Goal: Book appointment/travel/reservation

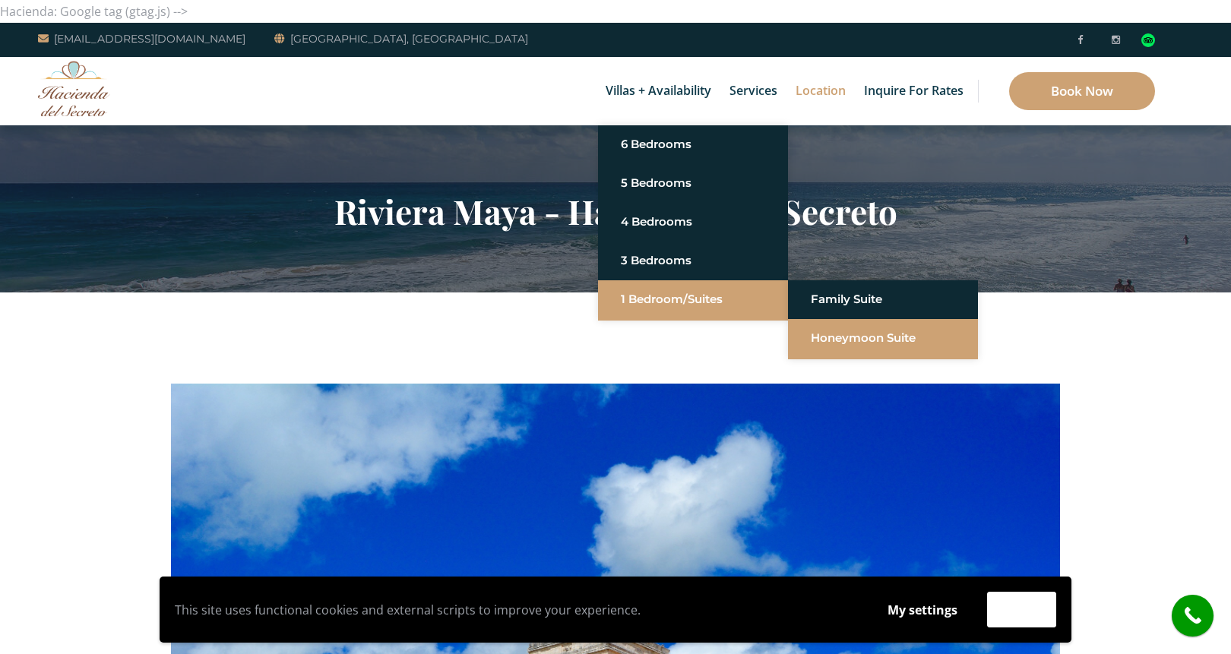
click at [865, 346] on link "Honeymoon Suite" at bounding box center [883, 337] width 144 height 27
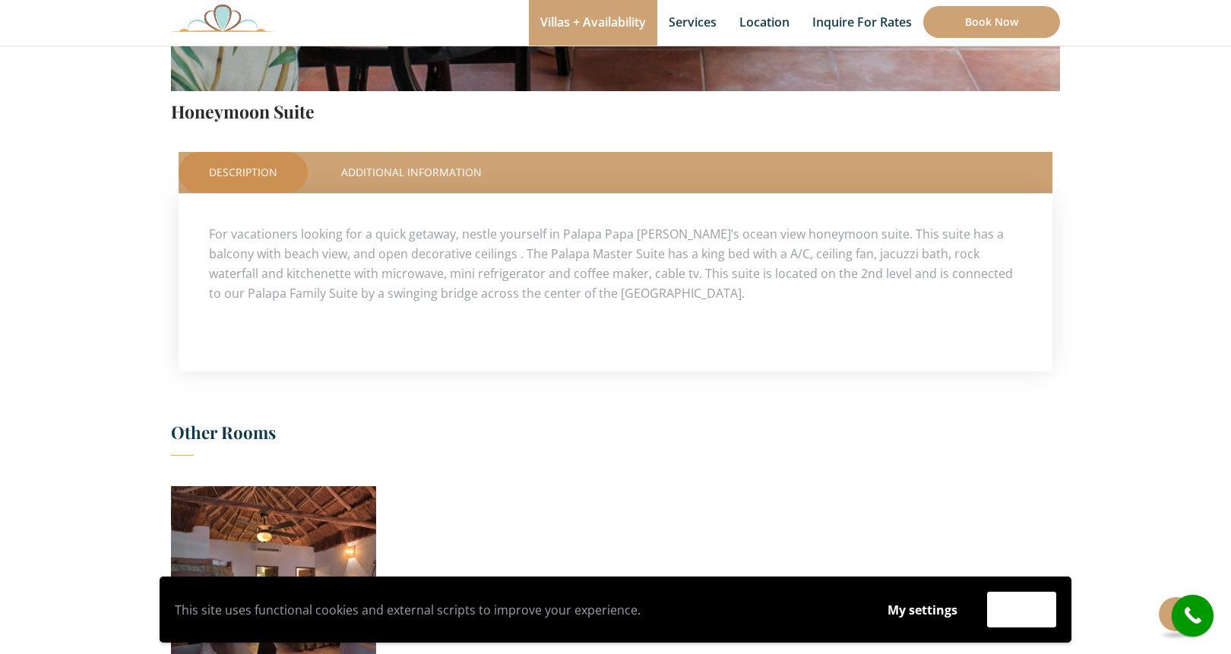
scroll to position [590, 0]
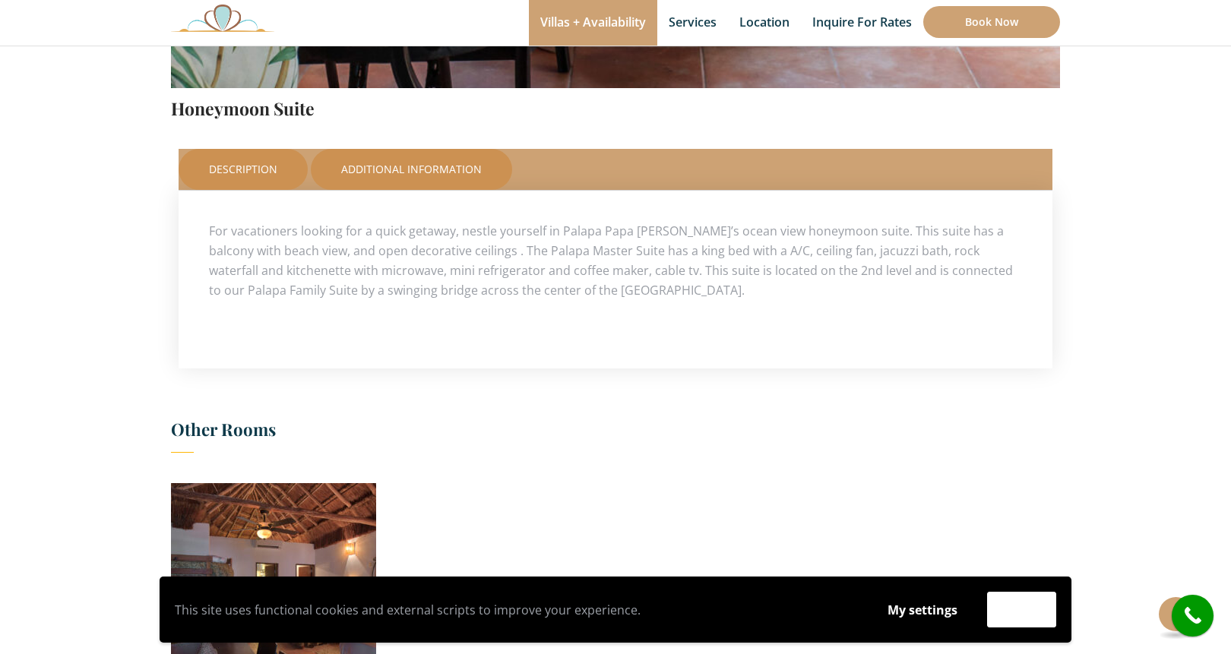
click at [415, 172] on link "Additional Information" at bounding box center [411, 169] width 201 height 41
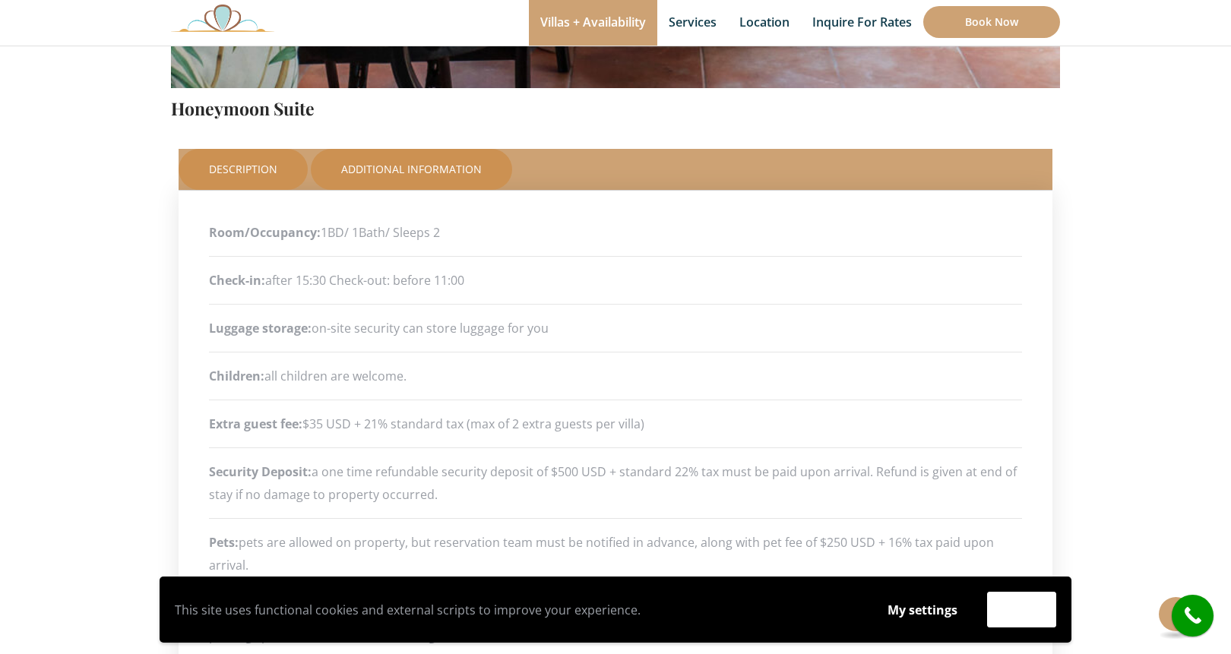
click at [250, 172] on link "Description" at bounding box center [243, 169] width 129 height 41
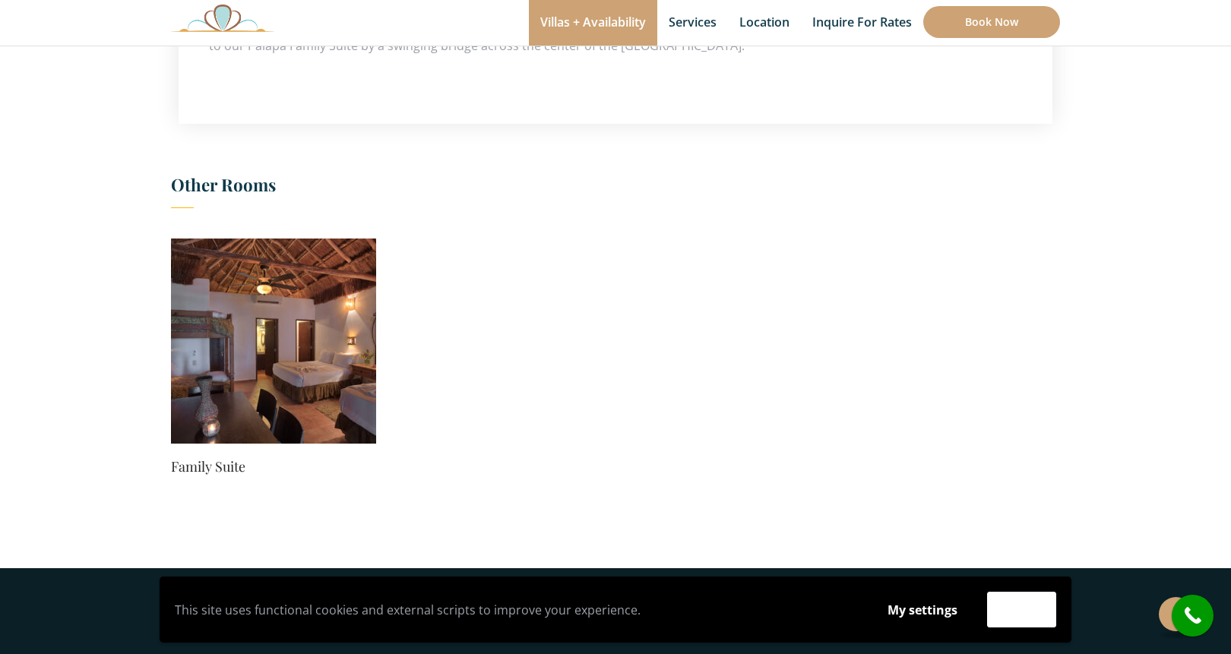
scroll to position [809, 0]
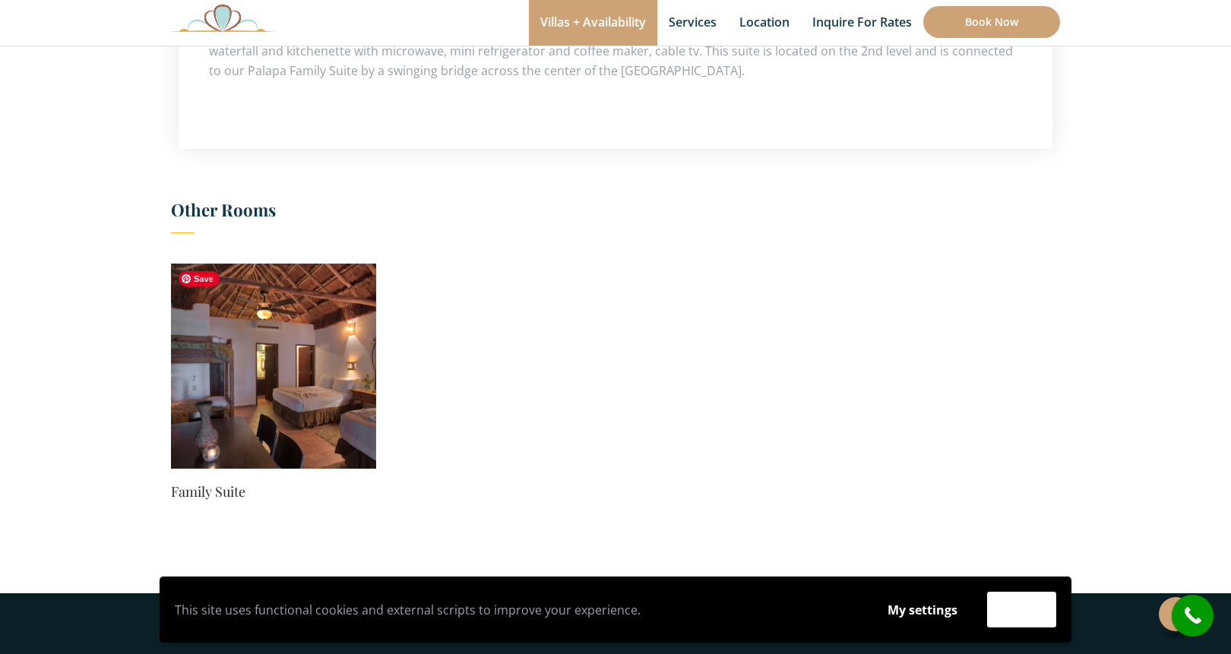
click at [272, 386] on img at bounding box center [273, 366] width 205 height 205
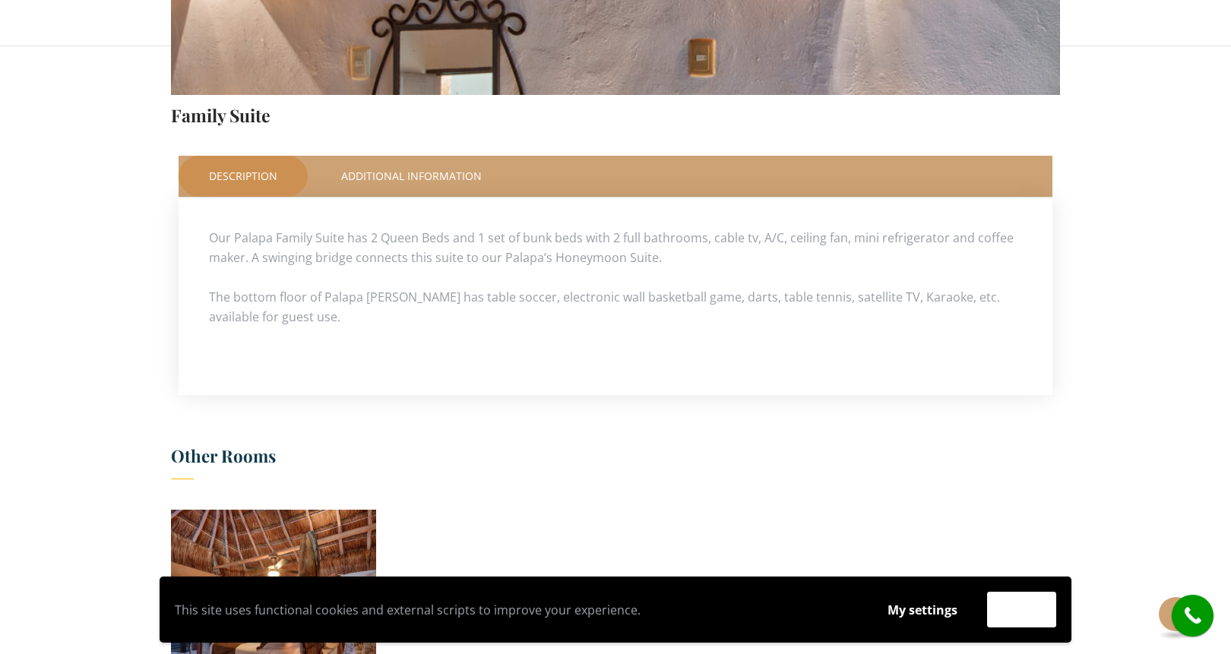
scroll to position [195, 0]
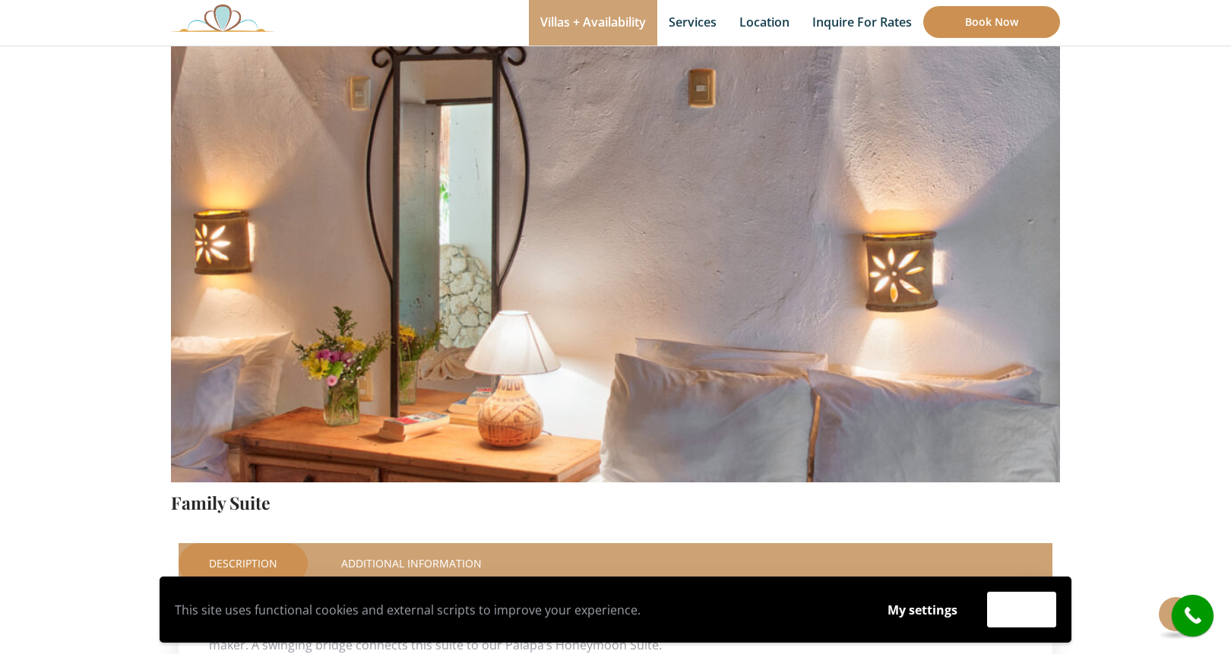
click at [986, 21] on link "Book Now" at bounding box center [991, 22] width 137 height 32
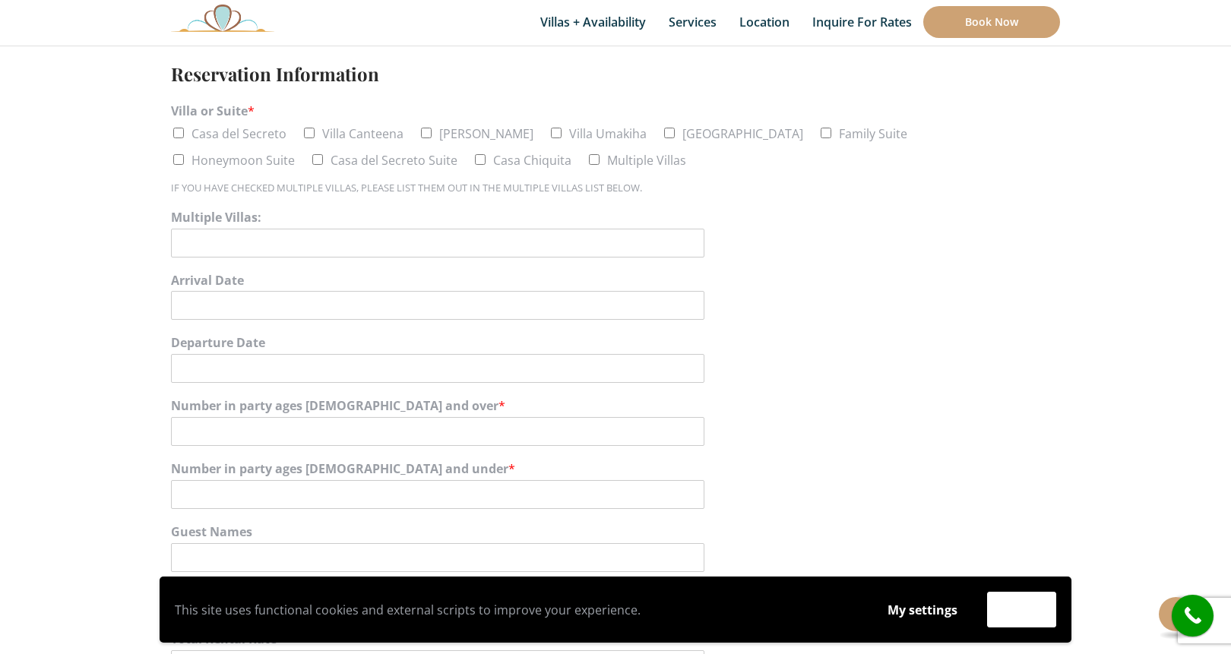
scroll to position [825, 0]
